Goal: Find specific page/section: Find specific page/section

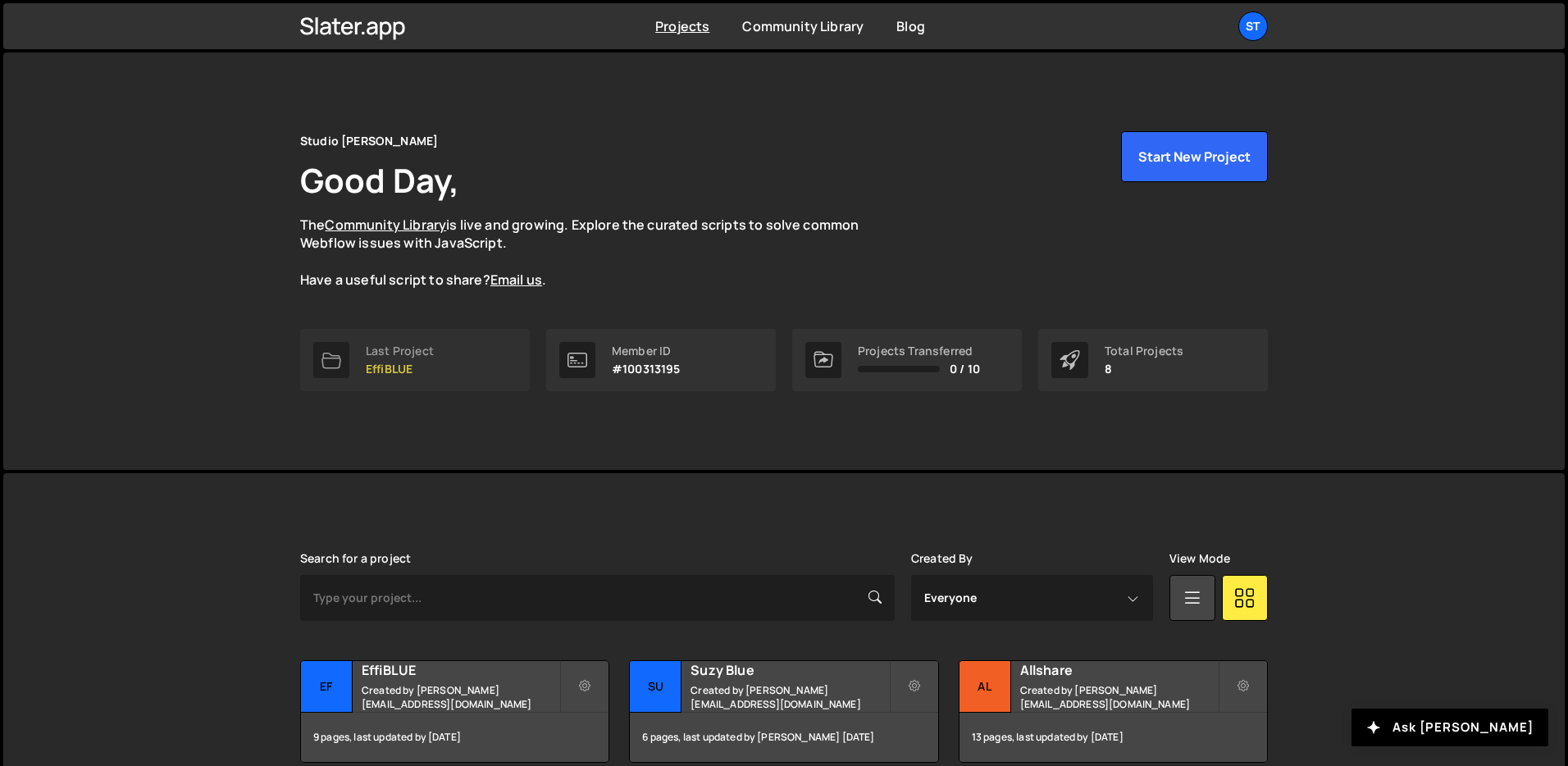
click at [484, 372] on link "Last Project EffiBLUE" at bounding box center [415, 360] width 229 height 62
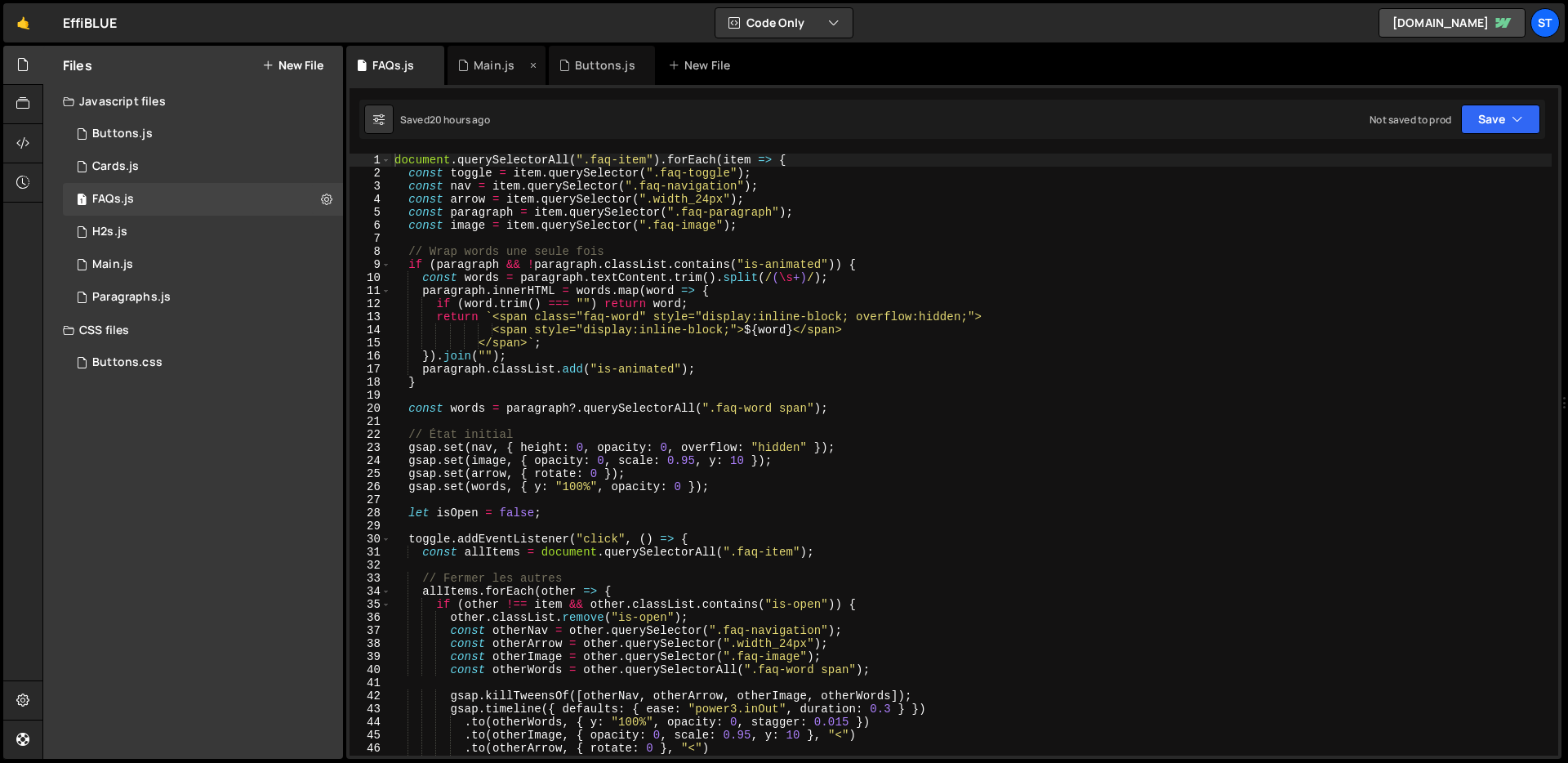
click at [491, 75] on div "Main.js" at bounding box center [496, 65] width 98 height 39
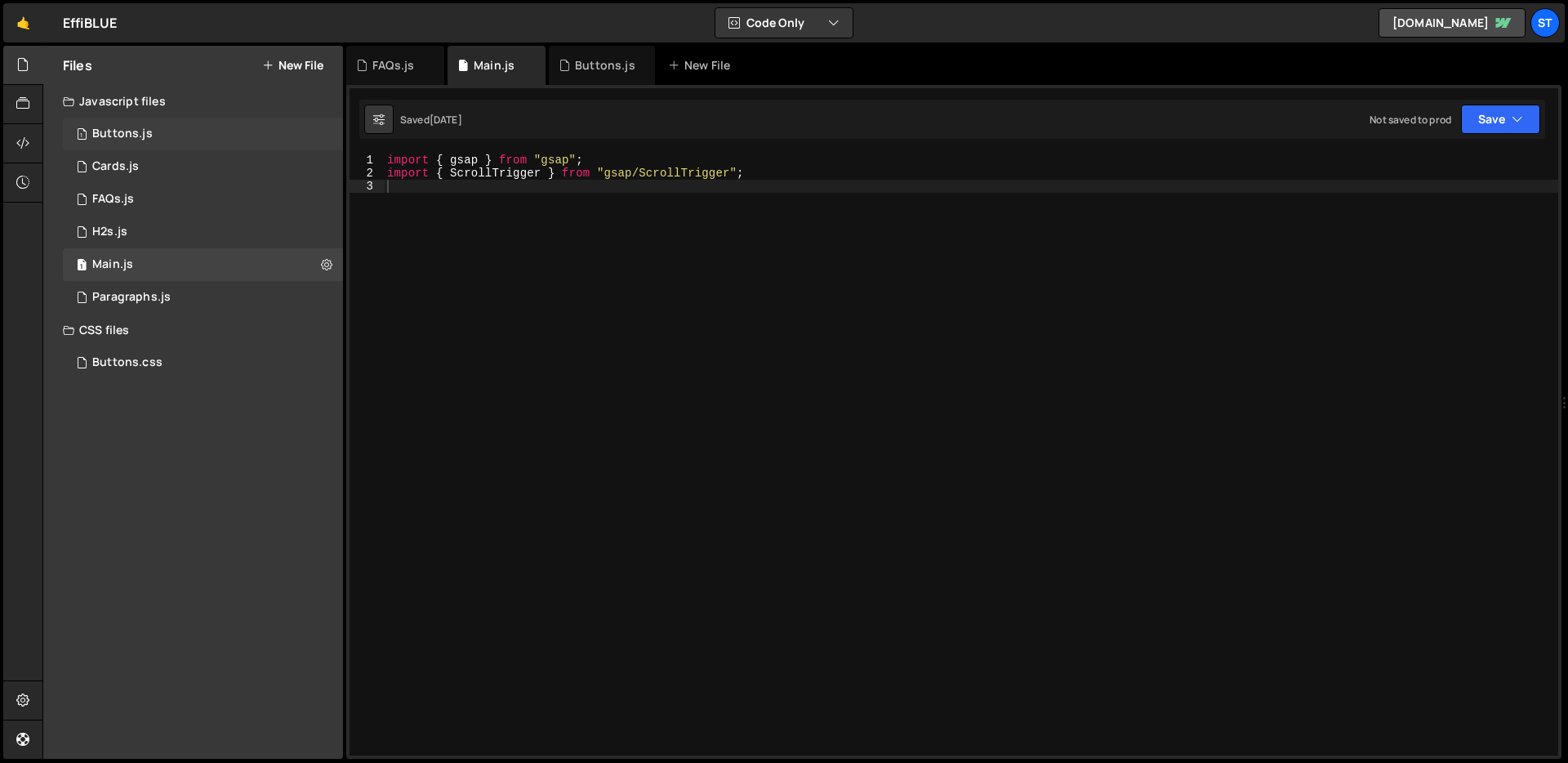
click at [151, 139] on div "1 Buttons.js 0" at bounding box center [203, 133] width 280 height 33
